Goal: Information Seeking & Learning: Learn about a topic

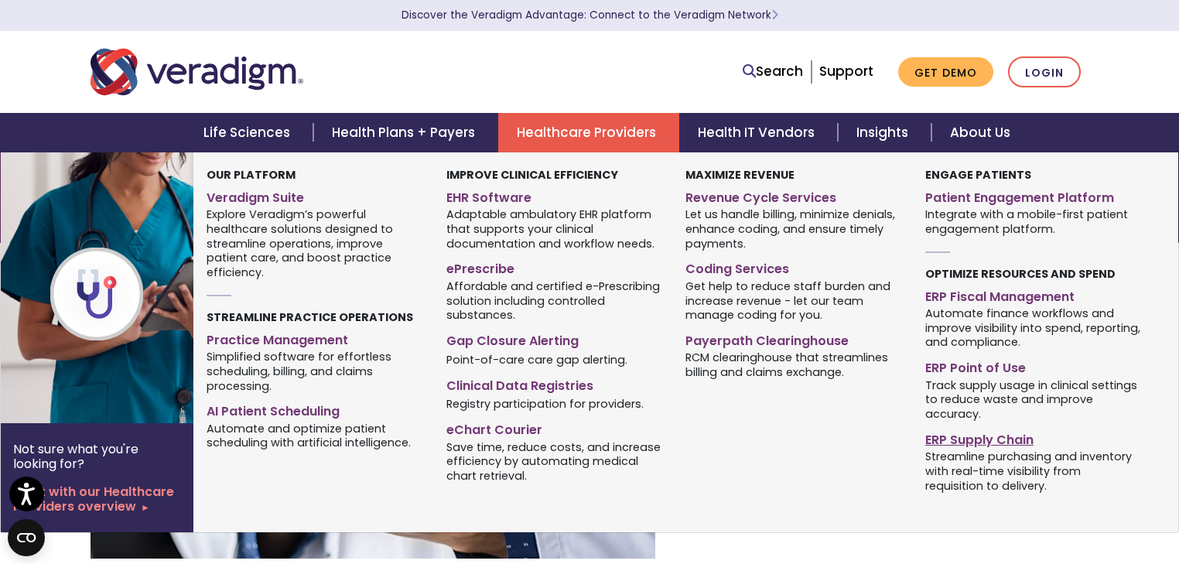
click at [987, 433] on link "ERP Supply Chain" at bounding box center [1033, 437] width 217 height 22
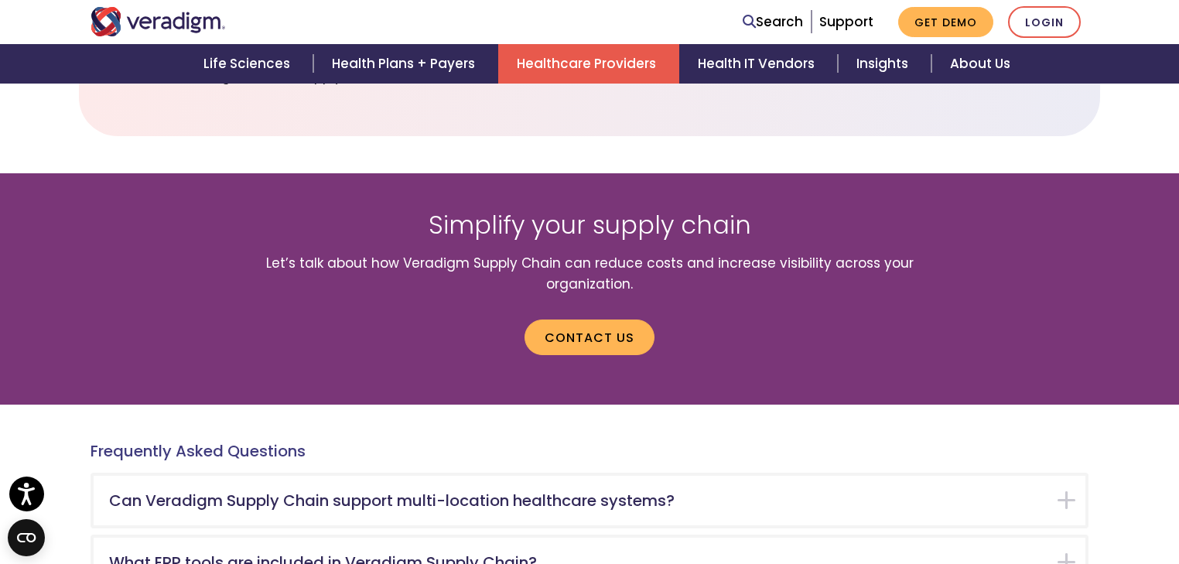
scroll to position [2887, 0]
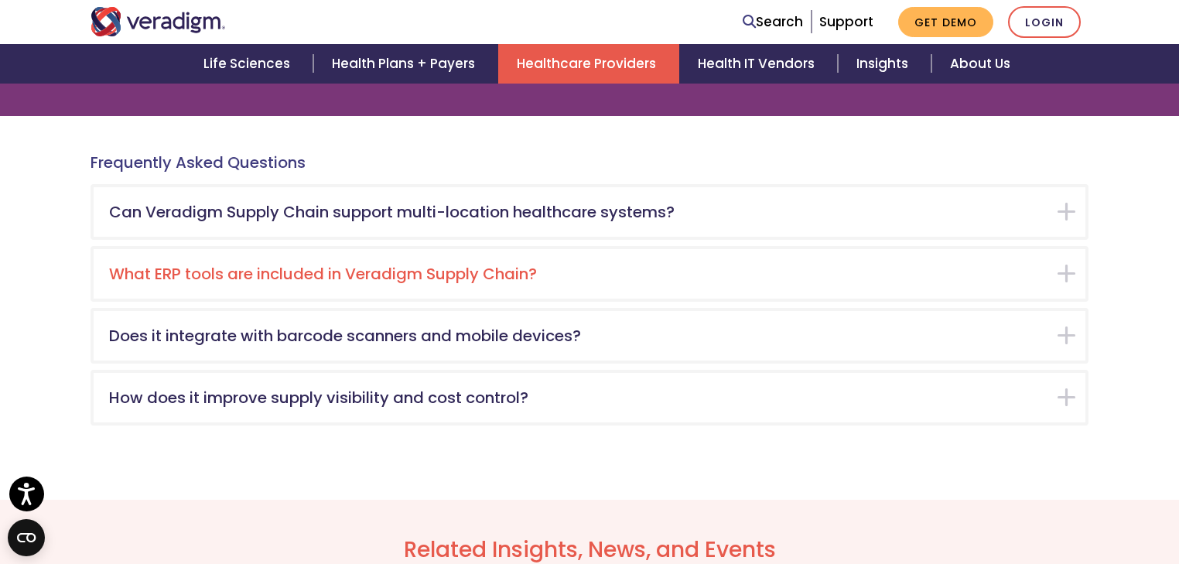
click at [1060, 256] on div "What ERP tools are included in Veradigm Supply Chain?" at bounding box center [589, 273] width 991 height 49
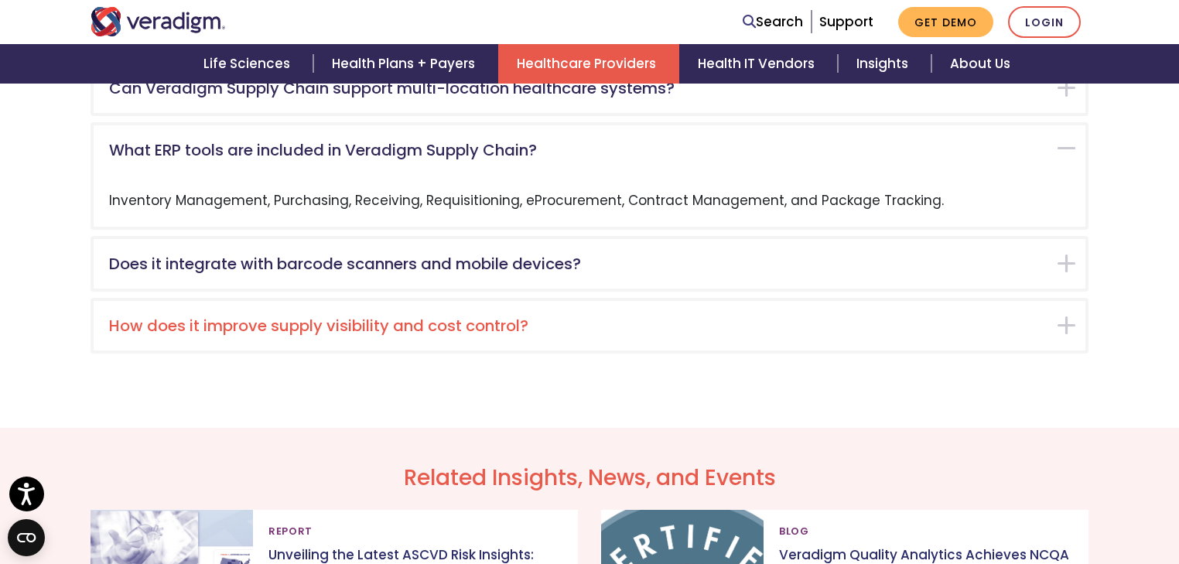
scroll to position [3029, 0]
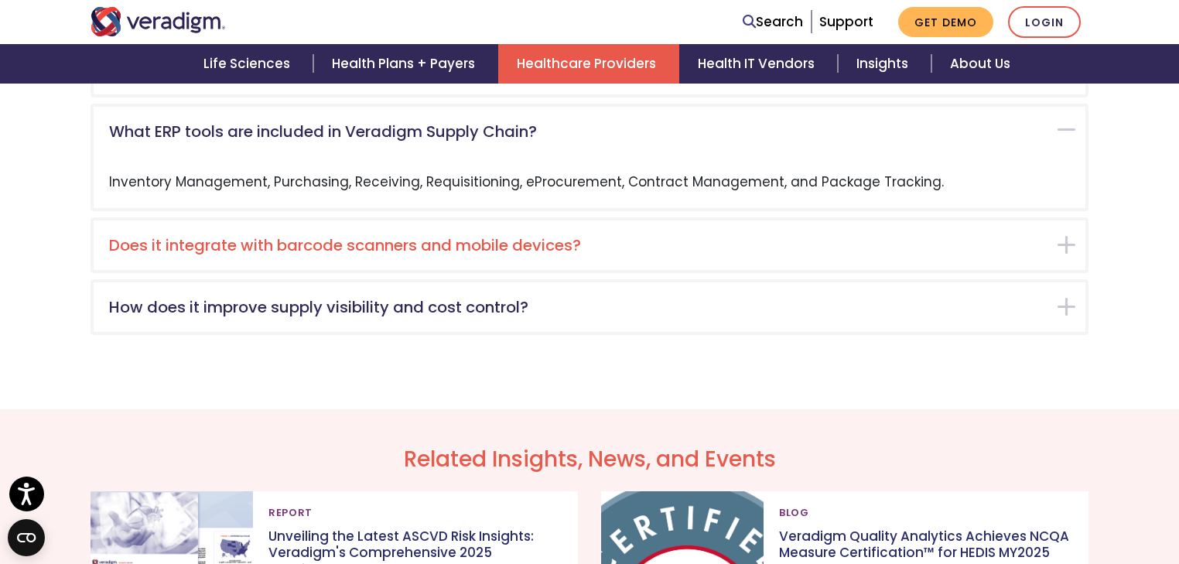
click at [1055, 227] on div "Does it integrate with barcode scanners and mobile devices?" at bounding box center [589, 244] width 991 height 49
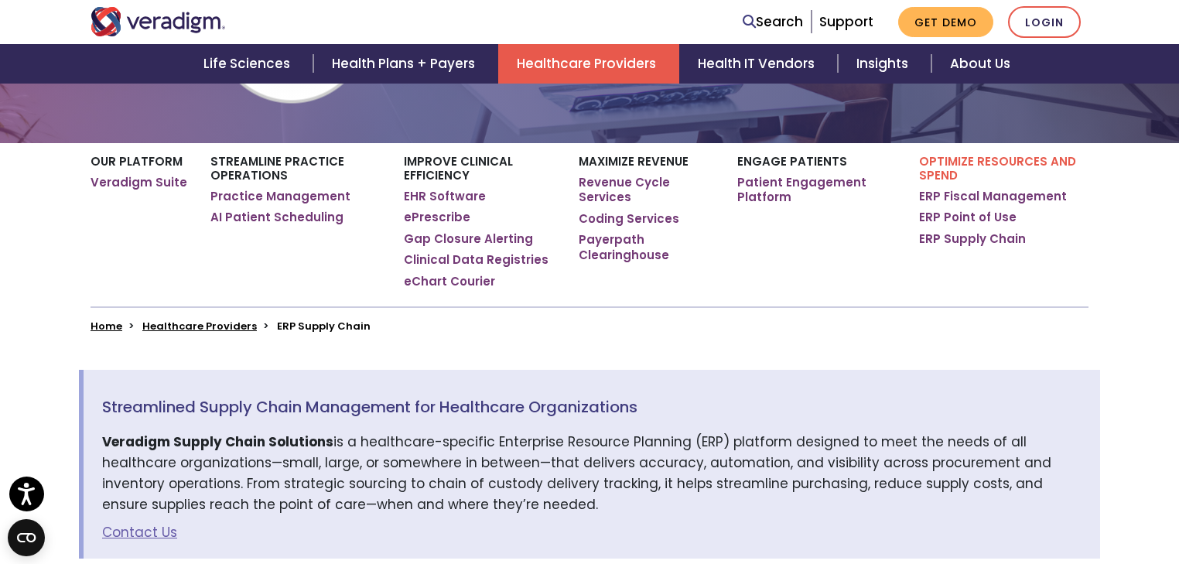
scroll to position [0, 0]
